Goal: Task Accomplishment & Management: Use online tool/utility

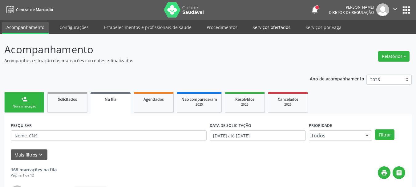
click at [273, 27] on link "Serviços ofertados" at bounding box center [271, 27] width 47 height 11
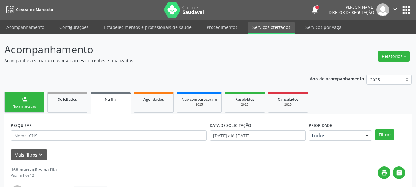
select select "8"
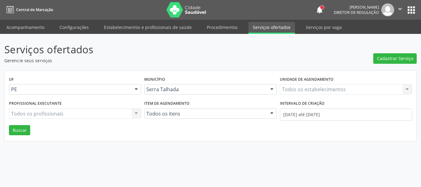
click at [303, 89] on div "Todos os estabelecimentos Todos os estabelecimentos Nenhum resultado encontrado…" at bounding box center [346, 89] width 132 height 10
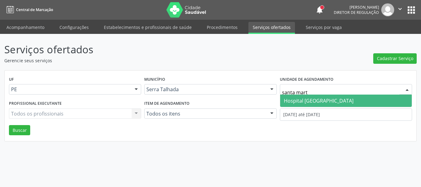
type input "santa marta"
click at [301, 95] on span "Hospital [GEOGRAPHIC_DATA]" at bounding box center [346, 101] width 132 height 12
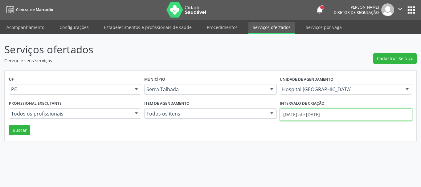
click at [296, 115] on input "[DATE] até [DATE]" at bounding box center [346, 114] width 132 height 12
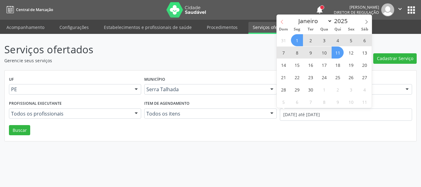
click at [280, 20] on icon at bounding box center [282, 22] width 4 height 4
select select "7"
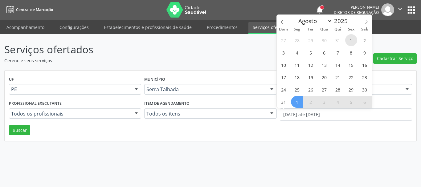
click at [348, 38] on span "1" at bounding box center [351, 40] width 12 height 12
type input "01/08/2025"
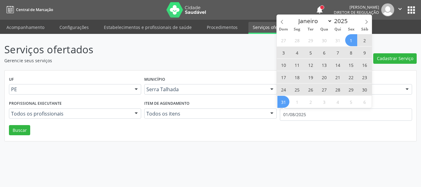
click at [288, 97] on div "27 28 29 30 31 1 2 3 4 5 6 7 8 9 10 11 12 13 14 15 16 17 18 19 20 21 22 23 24 2…" at bounding box center [324, 71] width 95 height 74
click at [280, 102] on span "31" at bounding box center [283, 102] width 12 height 12
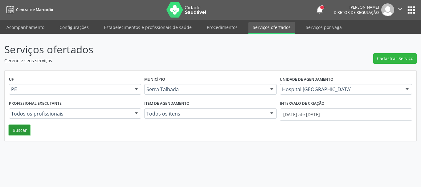
click at [21, 132] on button "Buscar" at bounding box center [19, 130] width 21 height 10
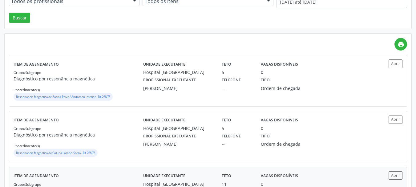
scroll to position [123, 0]
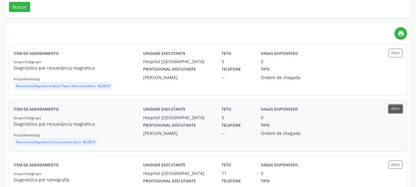
click at [400, 108] on button "Abrir" at bounding box center [396, 109] width 14 height 8
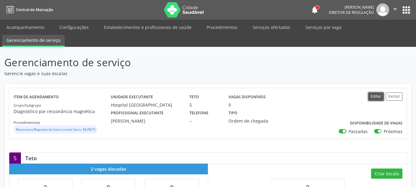
click at [377, 95] on button "Editar" at bounding box center [375, 96] width 15 height 8
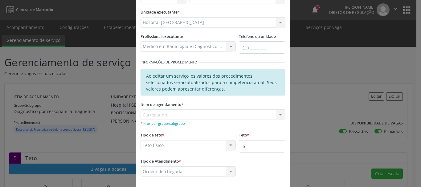
scroll to position [62, 0]
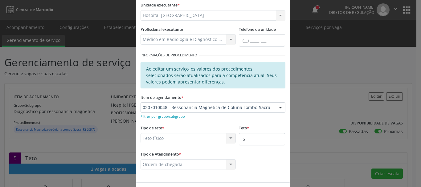
click at [276, 110] on div at bounding box center [280, 108] width 9 height 10
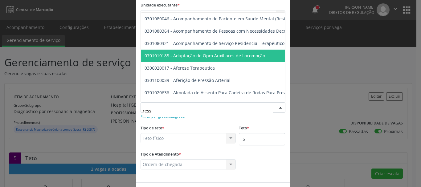
type input "resso"
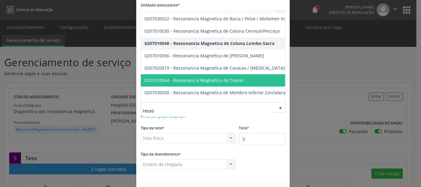
click at [253, 77] on span "0207010064 - Ressonancia Magnetica de Cranio" at bounding box center [279, 80] width 276 height 12
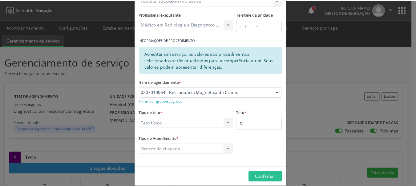
scroll to position [84, 0]
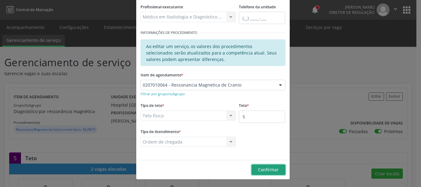
click at [274, 173] on button "Confirmar" at bounding box center [268, 170] width 34 height 10
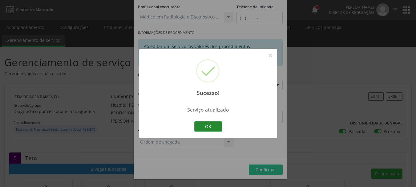
click at [215, 128] on button "OK" at bounding box center [208, 126] width 28 height 10
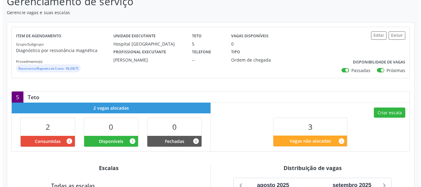
scroll to position [62, 0]
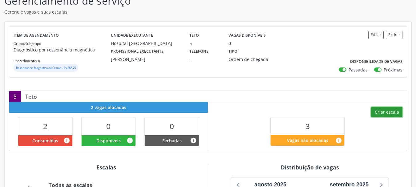
click at [390, 111] on button "Criar escala" at bounding box center [386, 112] width 31 height 10
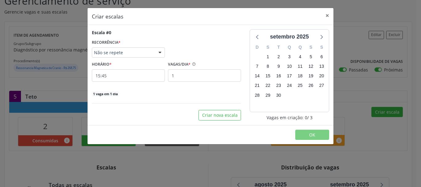
select select "8"
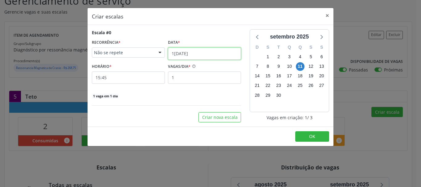
click at [206, 53] on input "11/09/2025" at bounding box center [204, 53] width 73 height 12
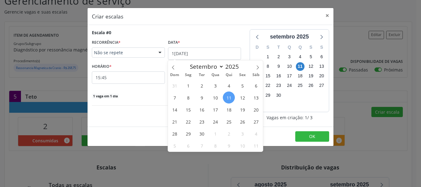
click at [189, 108] on span "15" at bounding box center [188, 110] width 12 height 12
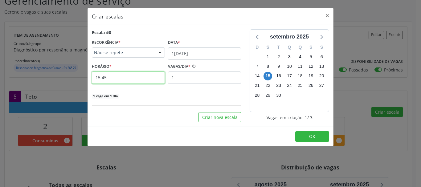
click at [101, 81] on input "15:45" at bounding box center [128, 77] width 73 height 12
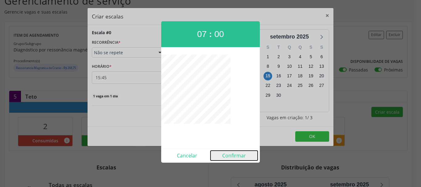
click at [233, 158] on button "Confirmar" at bounding box center [233, 156] width 47 height 10
type input "07:00"
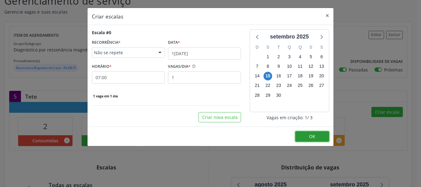
click at [312, 133] on button "OK" at bounding box center [312, 136] width 34 height 10
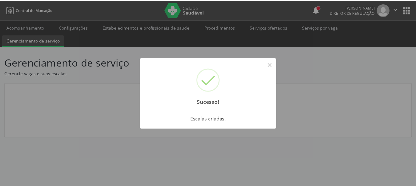
scroll to position [0, 0]
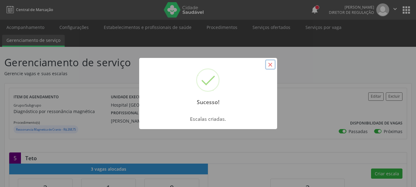
click at [271, 61] on button "×" at bounding box center [270, 64] width 10 height 10
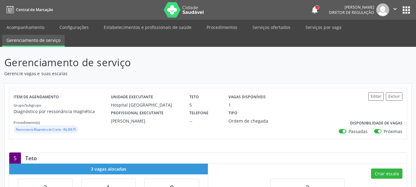
click at [394, 9] on icon "" at bounding box center [395, 9] width 7 height 7
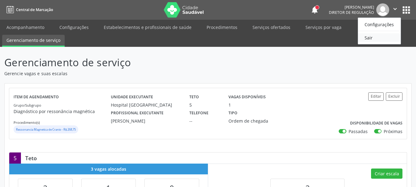
click at [372, 39] on link "Sair" at bounding box center [379, 37] width 43 height 9
